Goal: Task Accomplishment & Management: Manage account settings

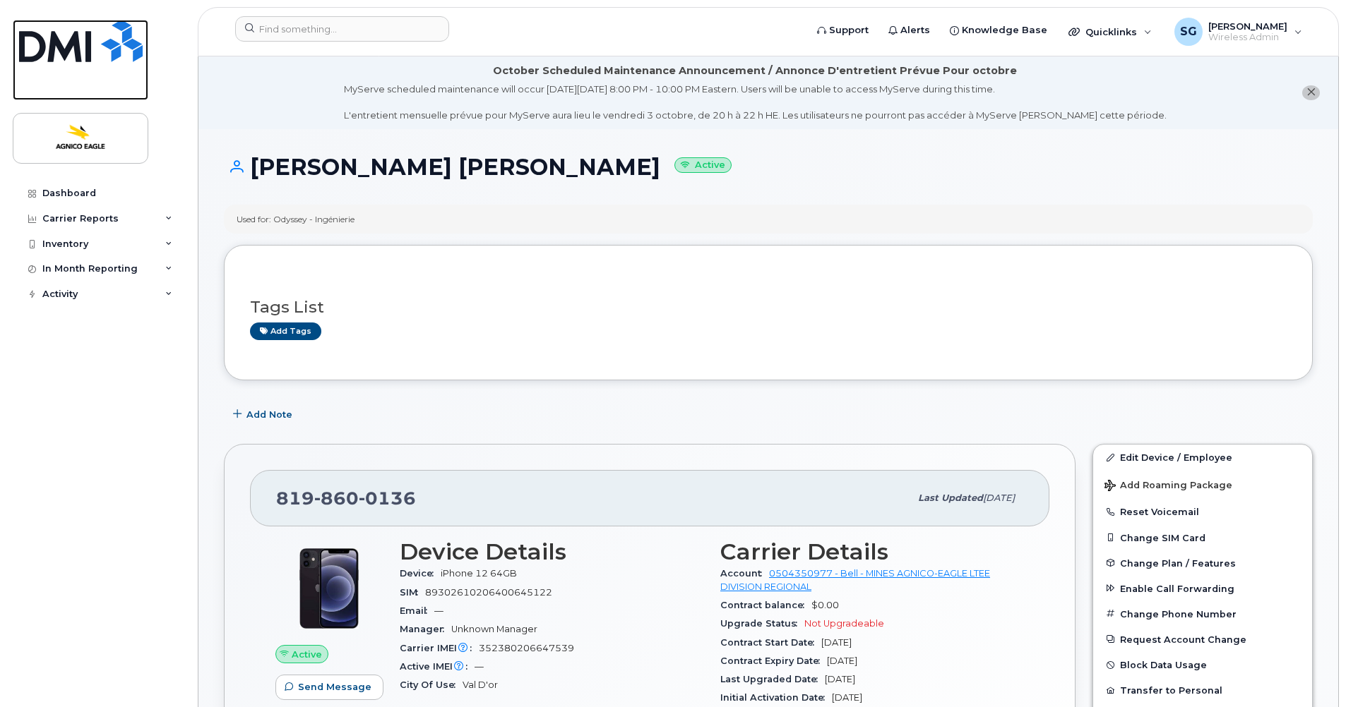
drag, startPoint x: 56, startPoint y: 37, endPoint x: 498, endPoint y: 148, distance: 455.9
click at [56, 37] on img at bounding box center [81, 41] width 124 height 42
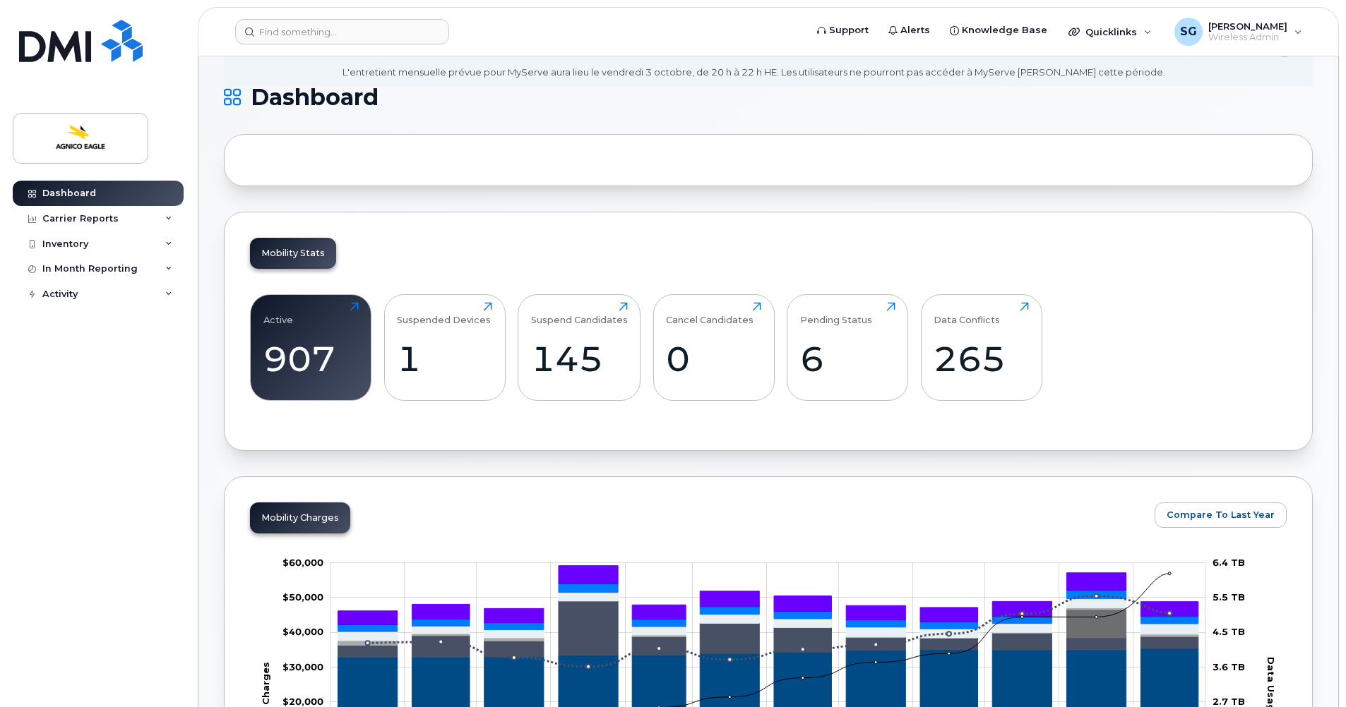
scroll to position [69, 0]
click at [811, 357] on div "6" at bounding box center [847, 359] width 95 height 42
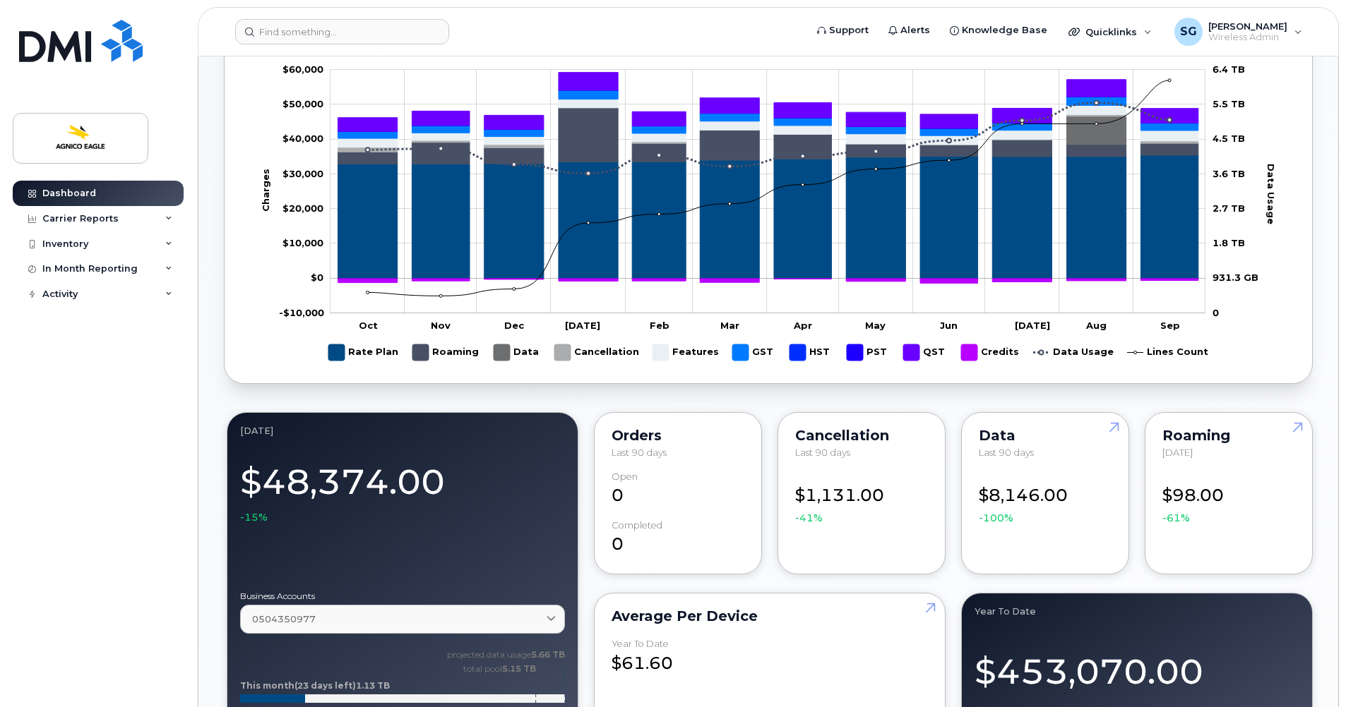
scroll to position [563, 0]
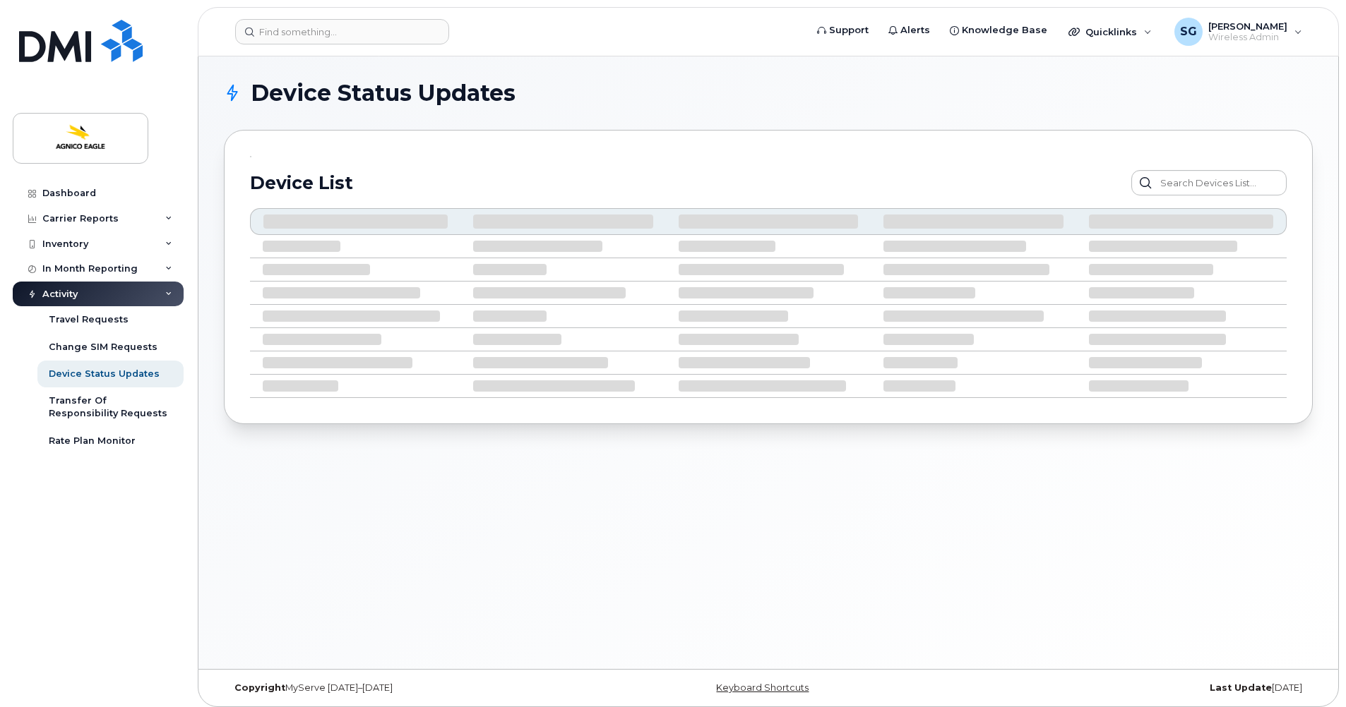
scroll to position [7, 0]
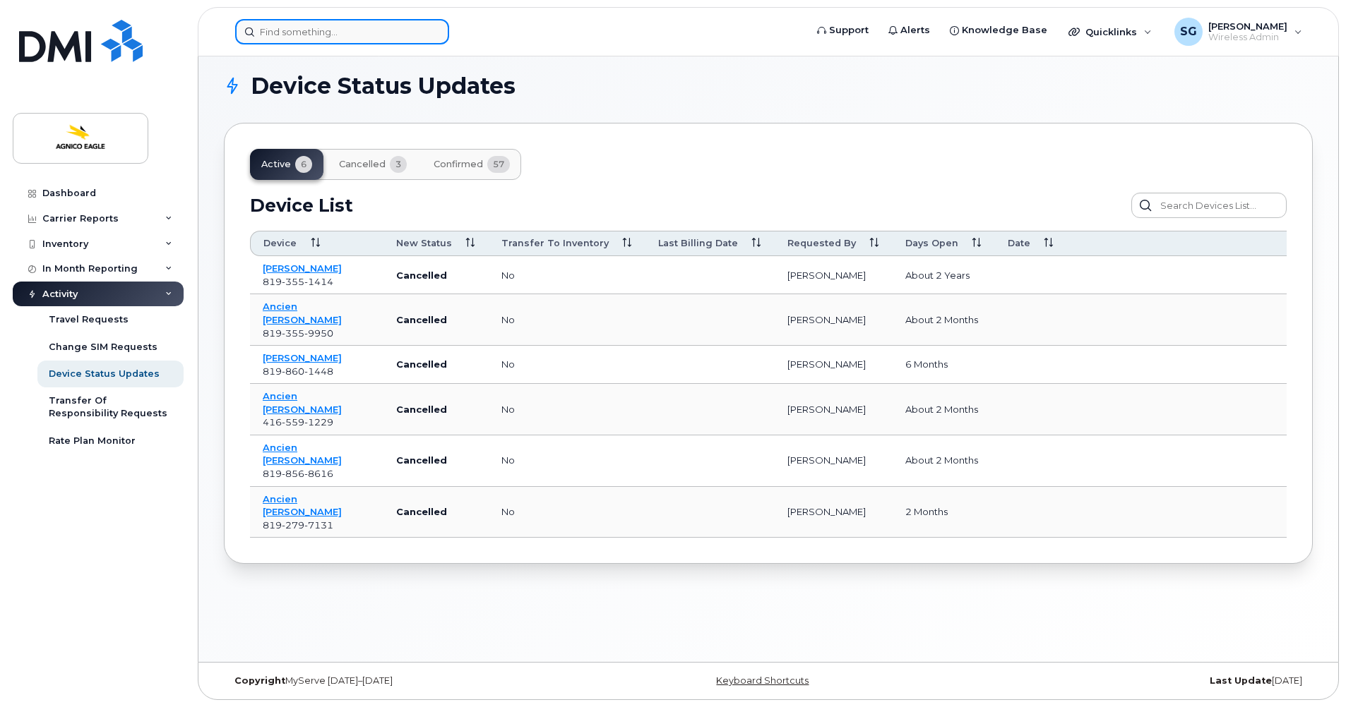
click at [292, 32] on input at bounding box center [342, 31] width 214 height 25
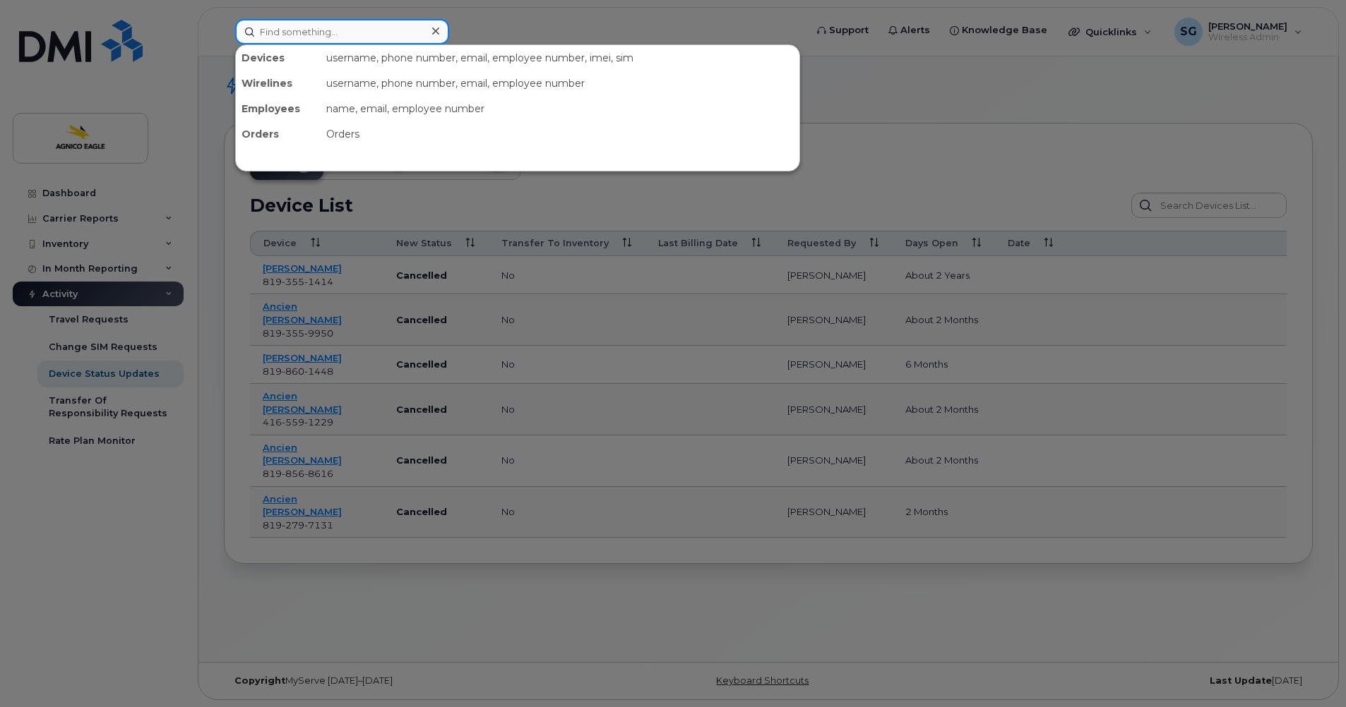
paste input "819-737-1453"
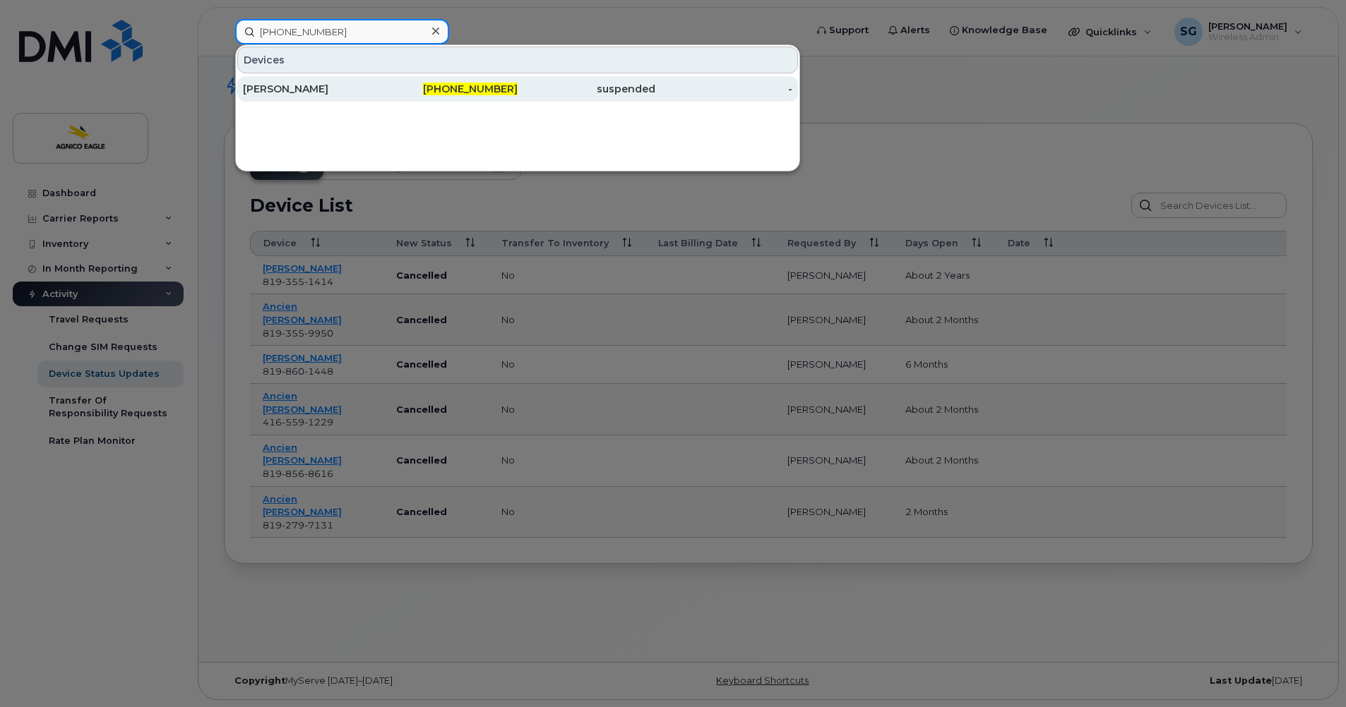
type input "819-737-1453"
click at [277, 88] on div "Maude Huard" at bounding box center [312, 89] width 138 height 14
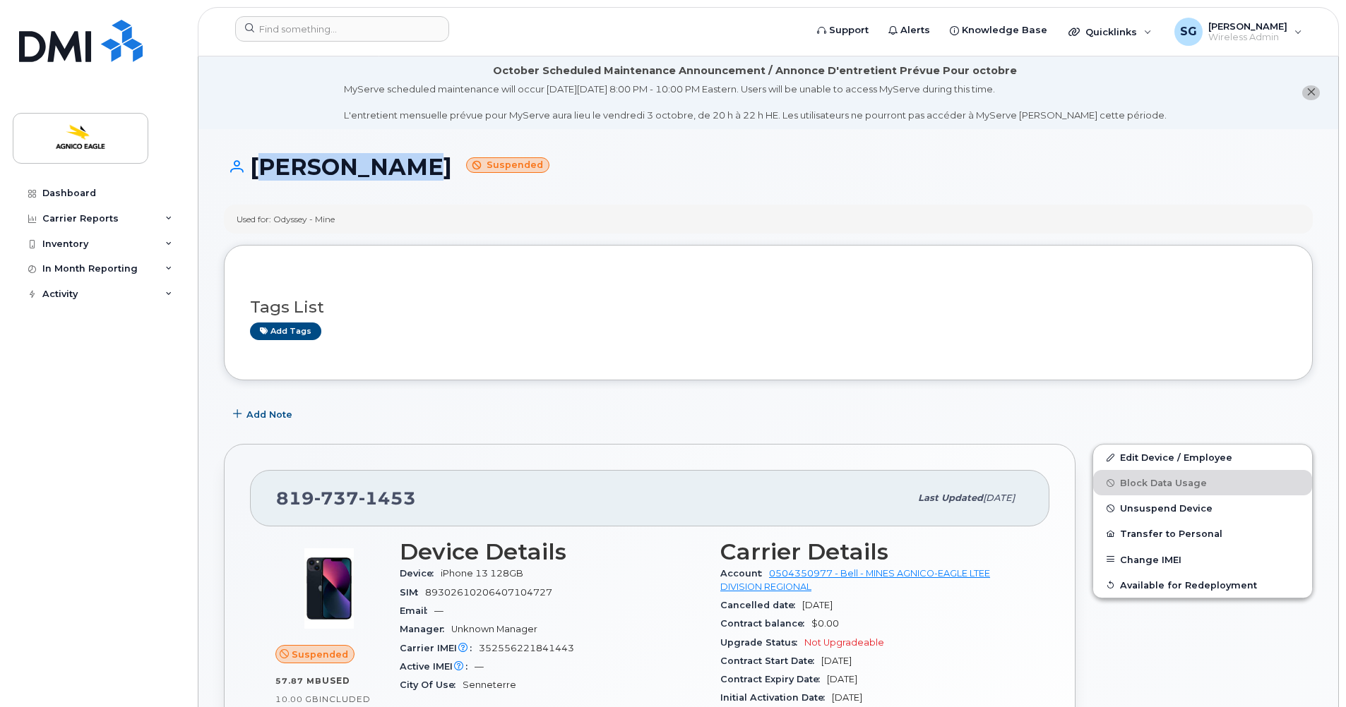
drag, startPoint x: 409, startPoint y: 166, endPoint x: 252, endPoint y: 167, distance: 156.7
click at [252, 167] on h1 "Maude Huard Suspended" at bounding box center [768, 167] width 1089 height 25
copy h1 "Maude Huard"
click at [1190, 90] on li "October Scheduled Maintenance Announcement / Annonce D'entretient Prévue Pour o…" at bounding box center [768, 92] width 1140 height 73
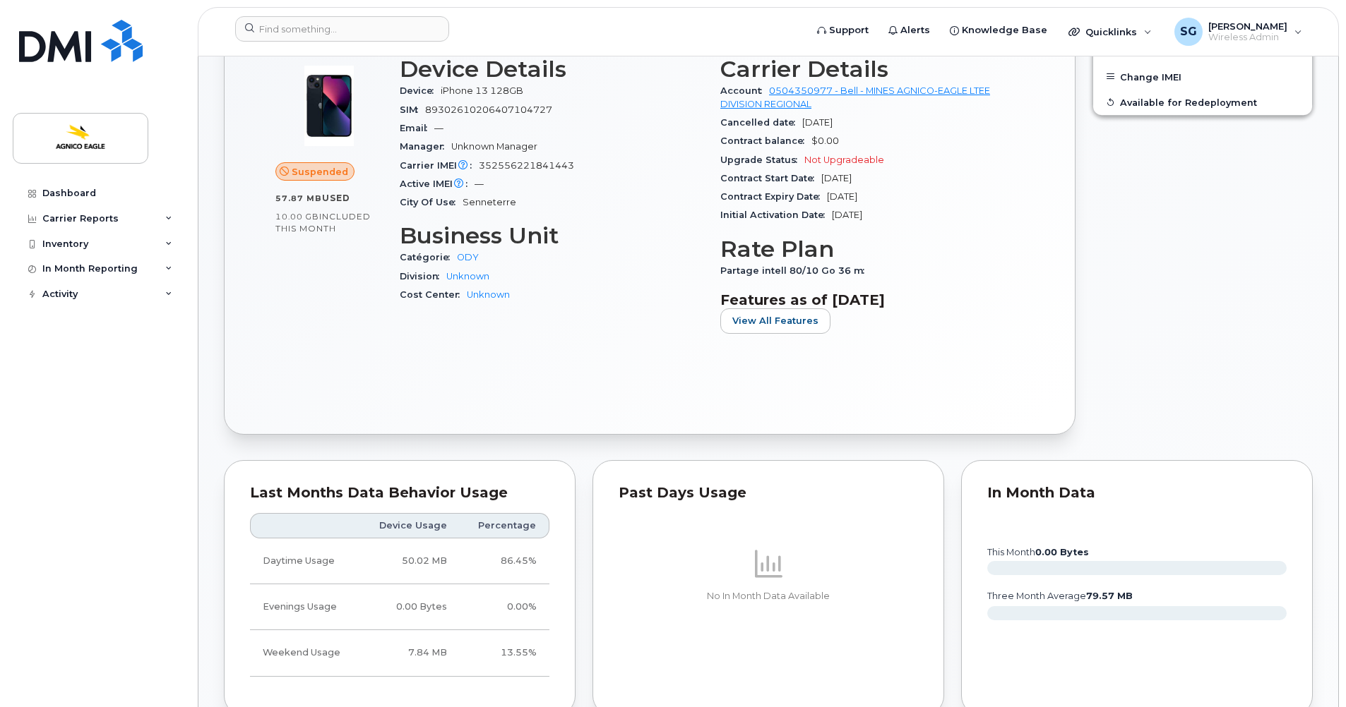
scroll to position [490, 0]
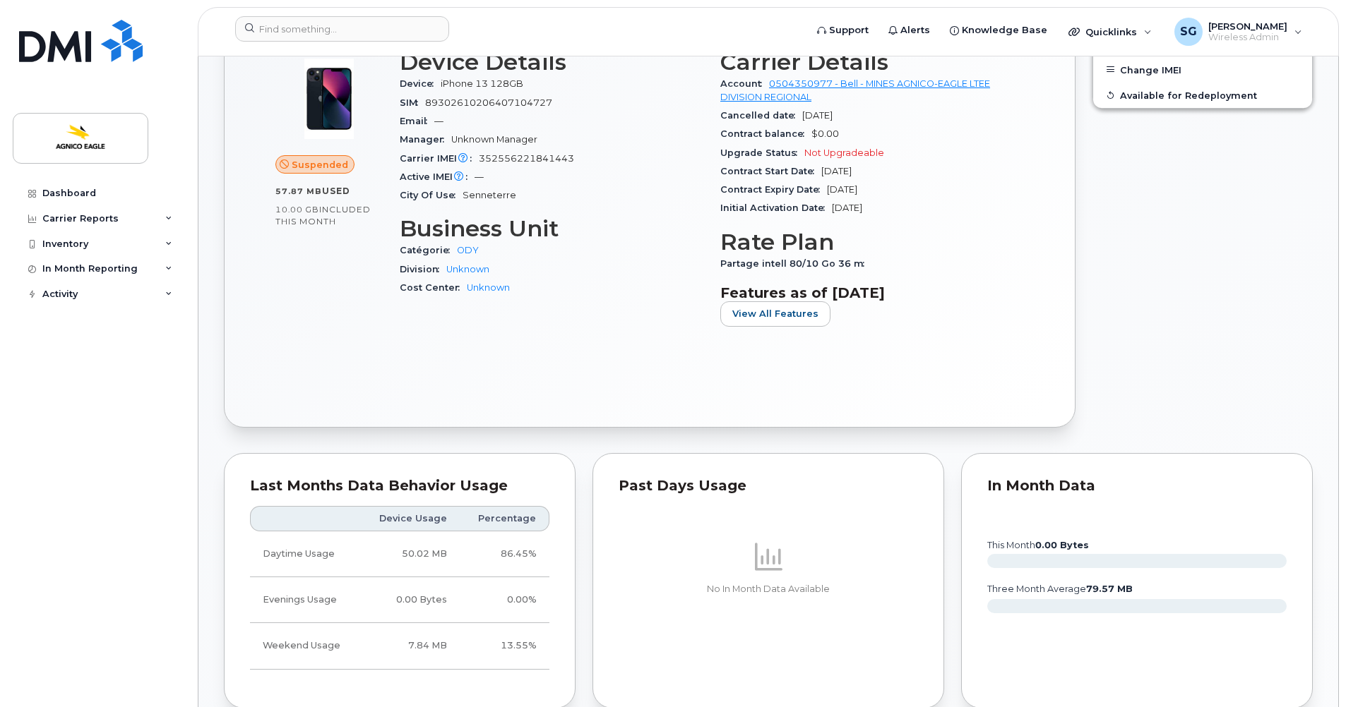
click at [1193, 232] on div "Edit Device / Employee Block Data Usage Unsuspend Device Transfer to Personal C…" at bounding box center [1202, 191] width 237 height 491
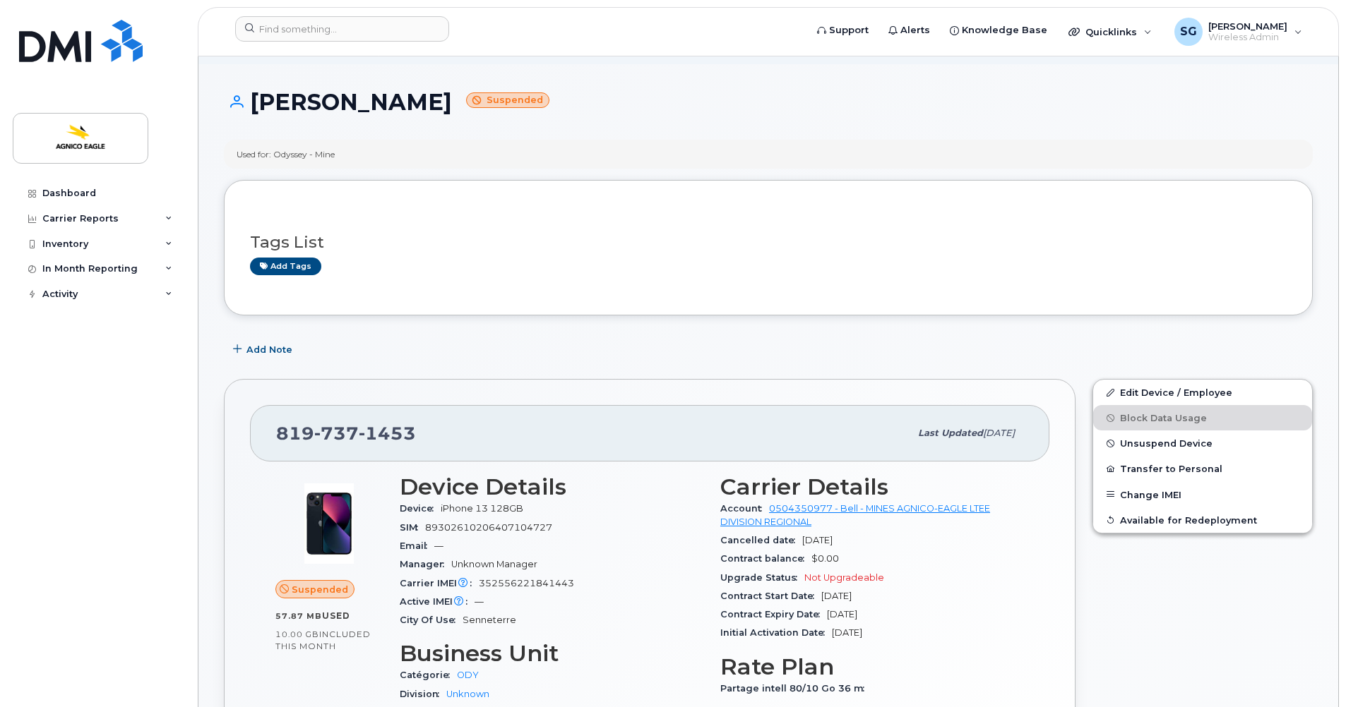
scroll to position [0, 0]
